Goal: Task Accomplishment & Management: Manage account settings

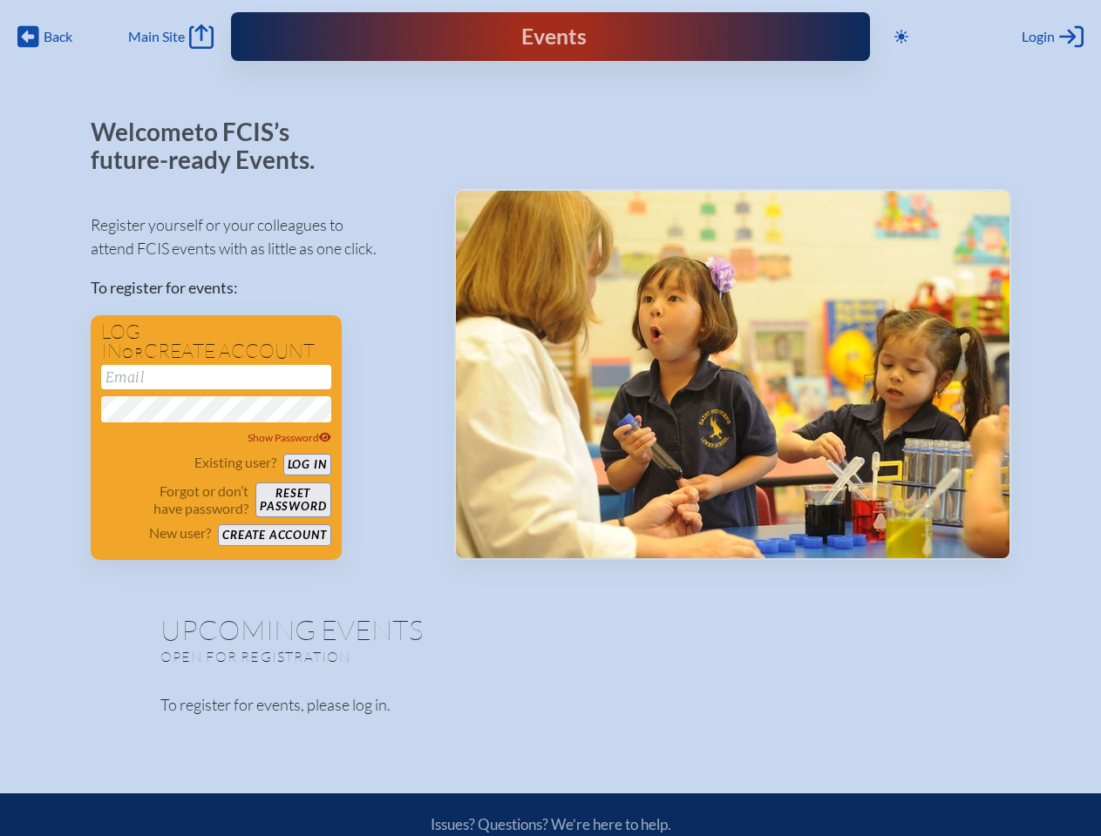
click at [44, 28] on span "Back" at bounding box center [58, 36] width 29 height 17
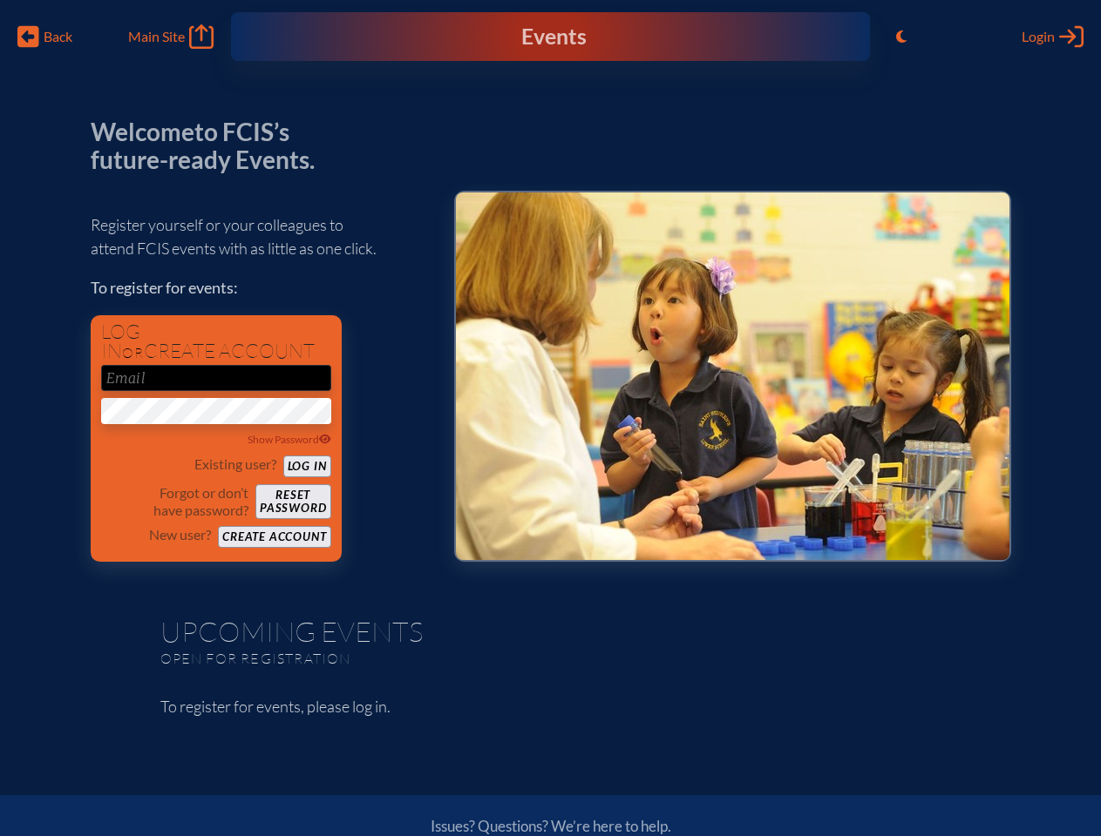
click at [896, 30] on icon "Toggle to Light Mode" at bounding box center [901, 37] width 10 height 14
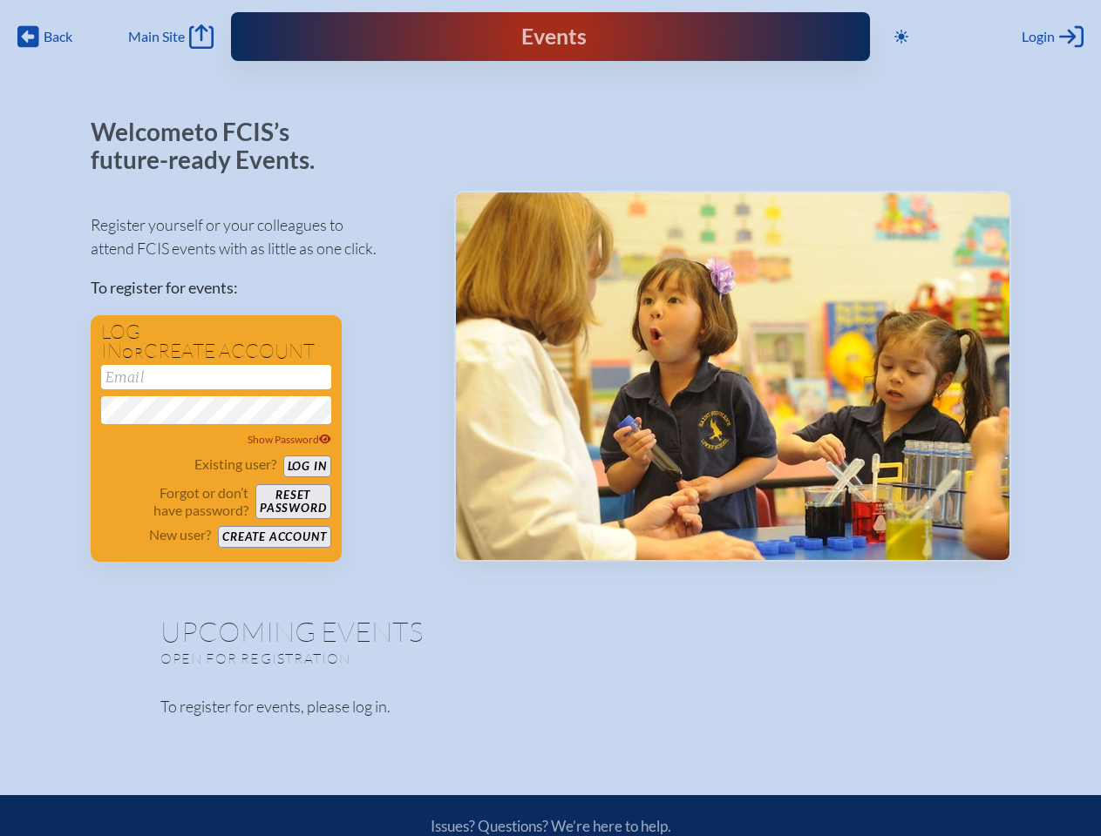
click at [1021, 44] on div "Login Log in or Create Account" at bounding box center [1052, 36] width 62 height 24
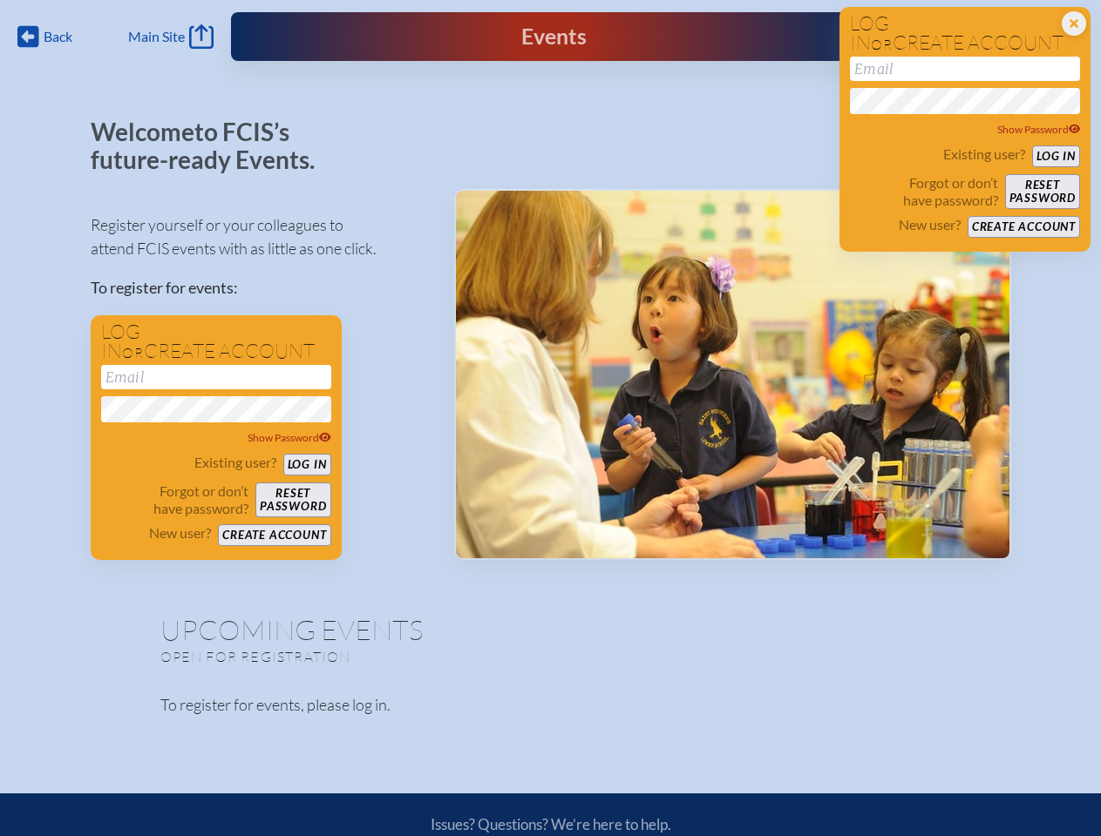
click at [125, 447] on div "Show Password" at bounding box center [216, 438] width 230 height 17
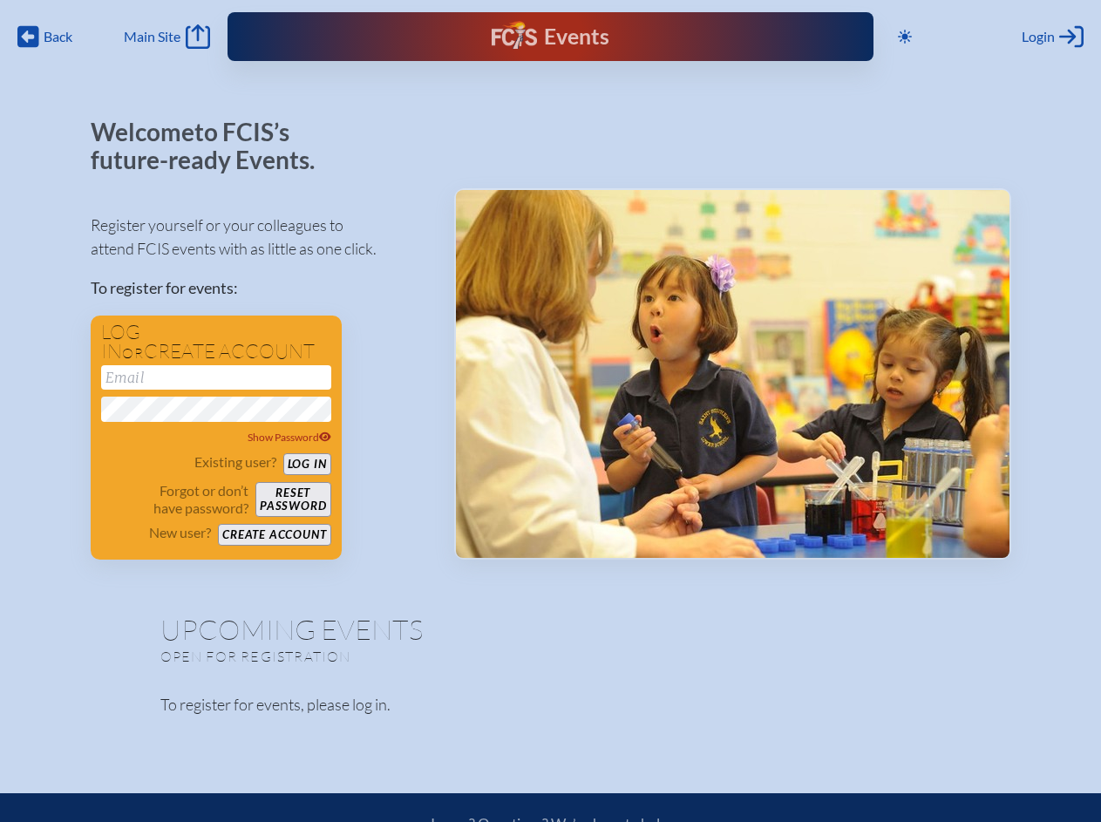
click at [45, 37] on span "Back" at bounding box center [58, 36] width 29 height 17
click at [908, 37] on icon at bounding box center [904, 37] width 14 height 14
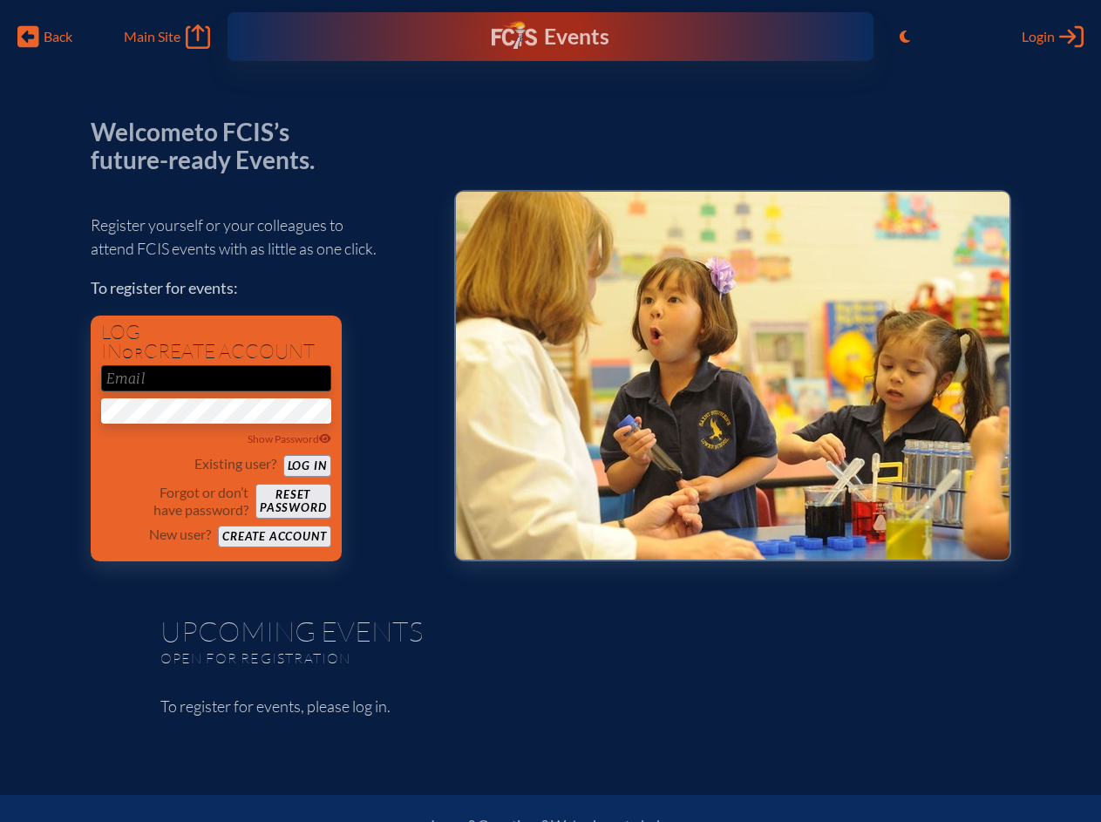
click at [1052, 37] on span "Login" at bounding box center [1037, 36] width 33 height 17
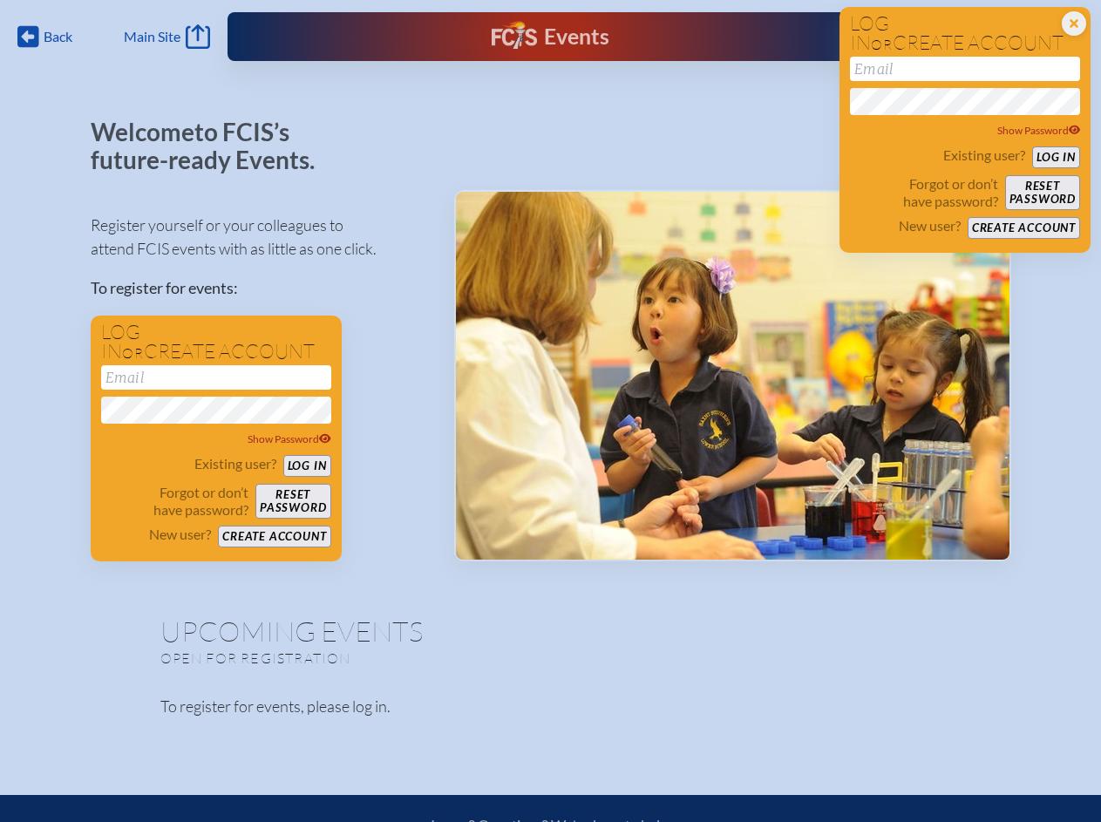
click at [216, 436] on div "Show Password" at bounding box center [216, 438] width 230 height 17
